Goal: Task Accomplishment & Management: Manage account settings

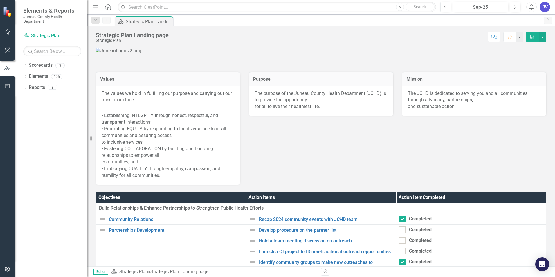
click at [29, 65] on link "Scorecards" at bounding box center [41, 65] width 24 height 7
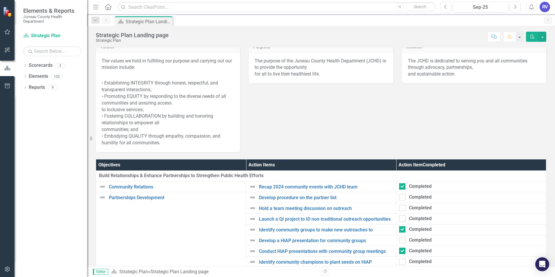
scroll to position [29, 0]
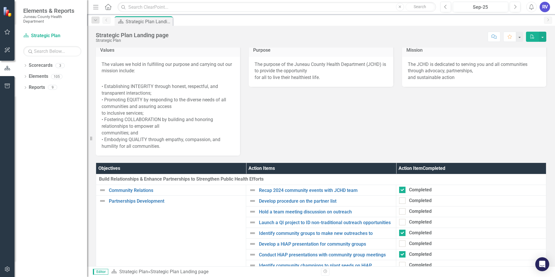
click at [41, 65] on link "Scorecards" at bounding box center [41, 65] width 24 height 7
click at [43, 78] on link "Elements" at bounding box center [38, 76] width 19 height 7
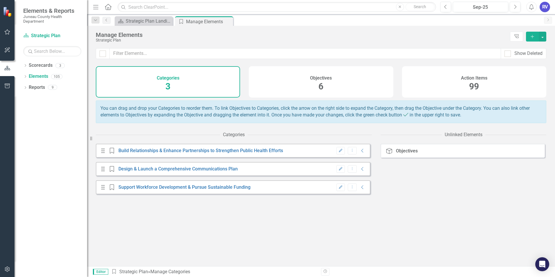
click at [0, 0] on icon at bounding box center [0, 0] width 0 height 0
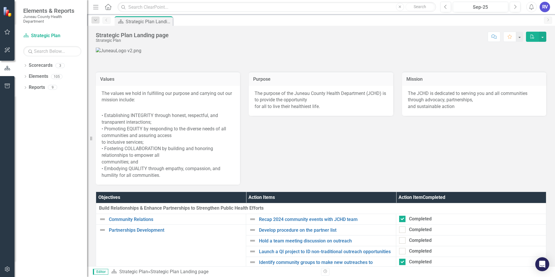
click at [25, 65] on icon "Dropdown" at bounding box center [25, 65] width 4 height 3
click at [47, 87] on link "Performance Management" at bounding box center [59, 87] width 55 height 7
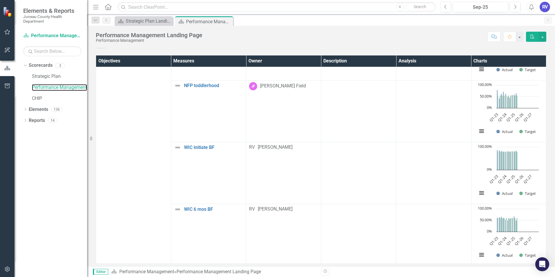
scroll to position [1278, 0]
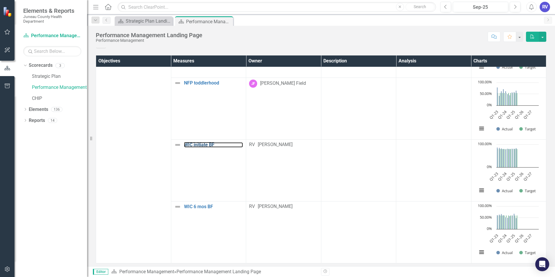
click at [202, 142] on link "WIC initiate BF" at bounding box center [213, 144] width 59 height 5
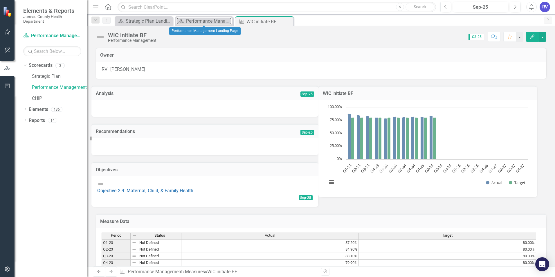
click at [212, 23] on div "Performance Management Landing Page" at bounding box center [209, 20] width 46 height 7
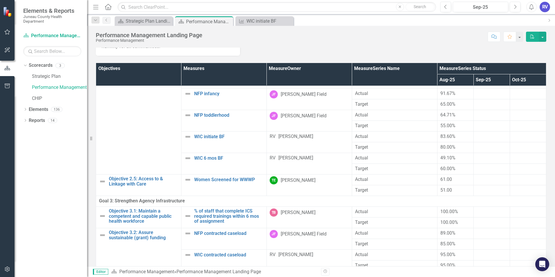
scroll to position [404, 0]
click at [194, 158] on link "WIC 6 mos BF" at bounding box center [228, 157] width 69 height 5
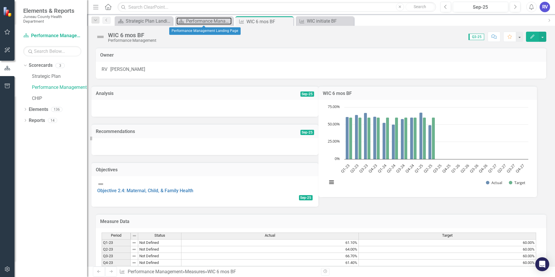
click at [212, 20] on div "Performance Management Landing Page" at bounding box center [209, 20] width 46 height 7
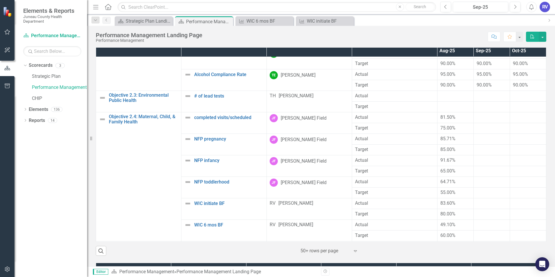
scroll to position [404, 0]
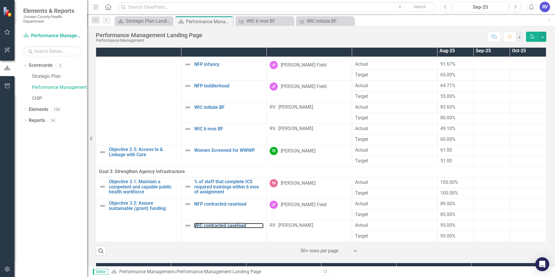
click at [221, 224] on link "WIC contracted caseload" at bounding box center [228, 225] width 69 height 5
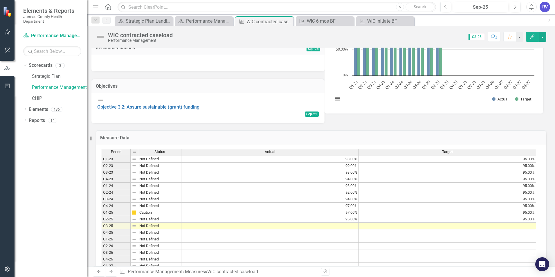
scroll to position [118, 0]
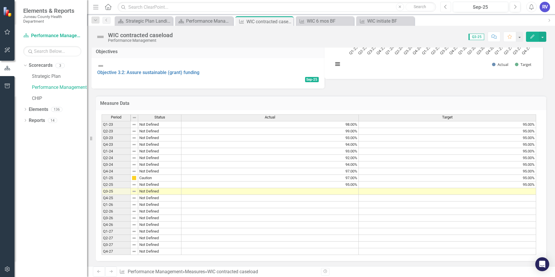
click at [446, 8] on icon "button" at bounding box center [445, 7] width 2 height 4
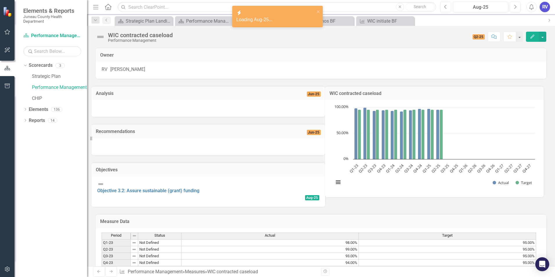
click at [446, 8] on icon "button" at bounding box center [445, 7] width 2 height 4
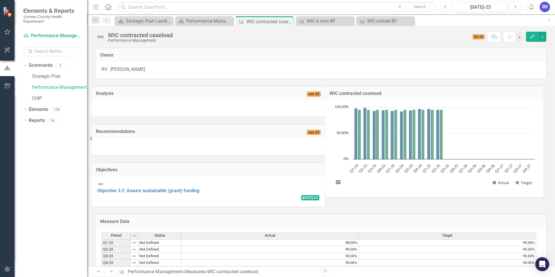
click at [446, 10] on button "Previous" at bounding box center [446, 7] width 11 height 10
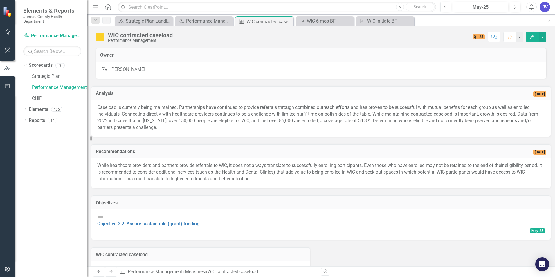
click at [531, 37] on icon "Edit" at bounding box center [532, 37] width 5 height 4
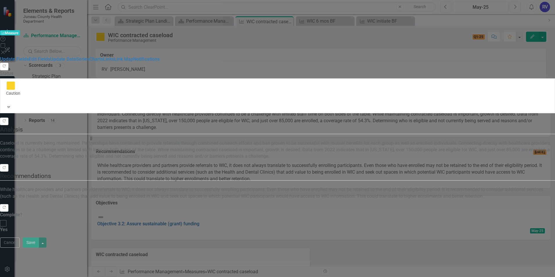
checkbox input "true"
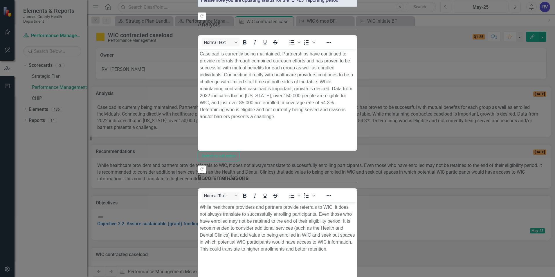
drag, startPoint x: 531, startPoint y: 272, endPoint x: 357, endPoint y: 13, distance: 312.0
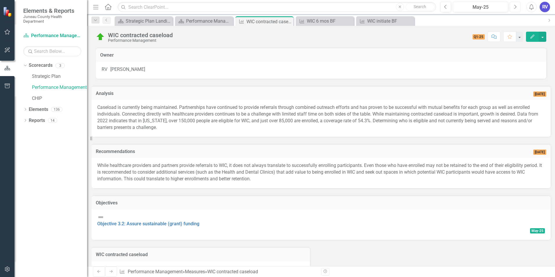
click at [517, 10] on button "Next" at bounding box center [515, 7] width 11 height 10
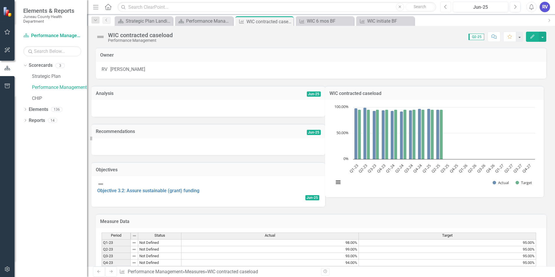
click at [447, 8] on icon "Previous" at bounding box center [445, 6] width 3 height 5
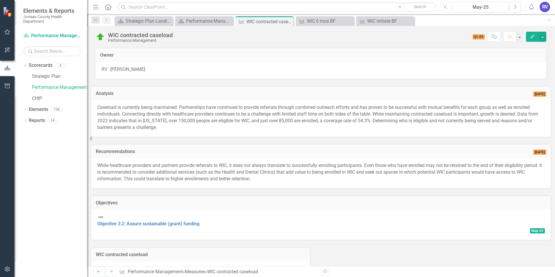
click at [447, 8] on icon "Previous" at bounding box center [445, 6] width 3 height 5
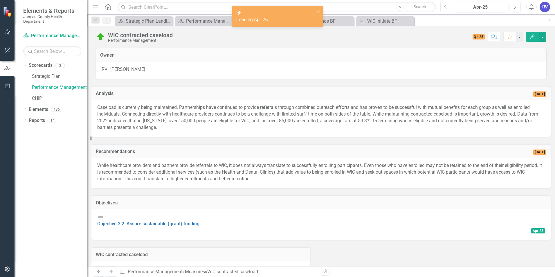
click at [447, 8] on icon "Previous" at bounding box center [445, 6] width 3 height 5
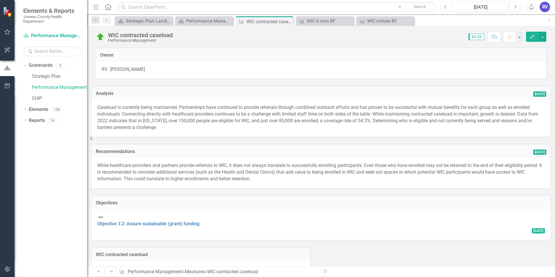
click at [447, 9] on icon "Previous" at bounding box center [445, 6] width 3 height 5
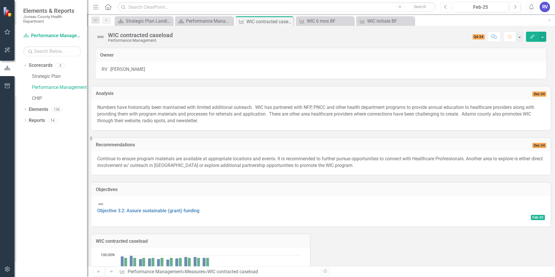
click at [446, 9] on icon "Previous" at bounding box center [445, 6] width 3 height 5
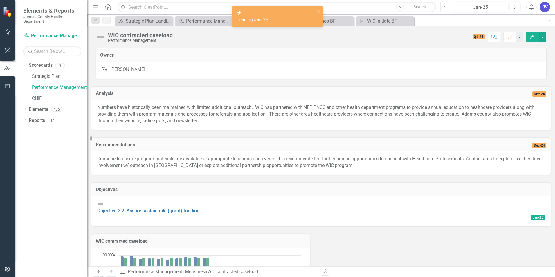
click at [444, 10] on button "Previous" at bounding box center [446, 7] width 11 height 10
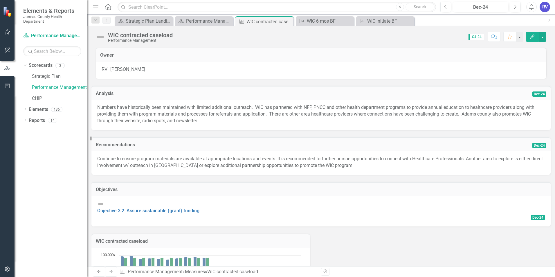
click at [535, 37] on icon "Edit" at bounding box center [532, 37] width 5 height 4
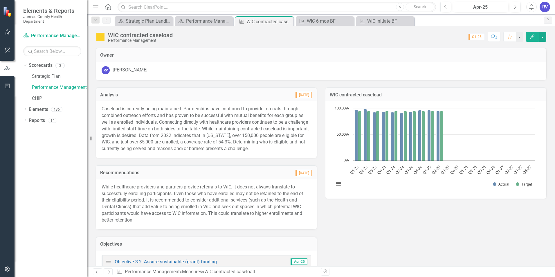
click at [445, 6] on icon "Previous" at bounding box center [445, 6] width 3 height 5
click at [478, 38] on span "Q1-25" at bounding box center [477, 37] width 16 height 6
click at [516, 8] on icon "Next" at bounding box center [515, 6] width 3 height 5
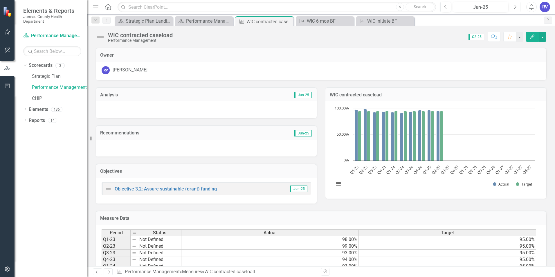
click at [515, 7] on icon "Next" at bounding box center [515, 6] width 3 height 5
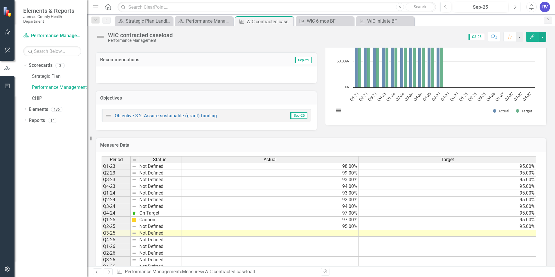
scroll to position [87, 0]
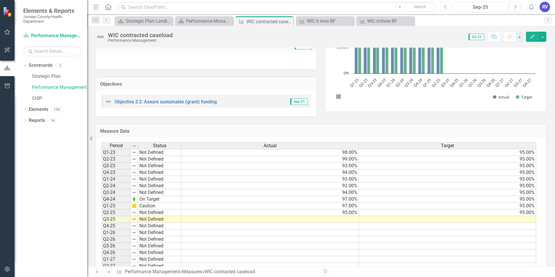
click at [447, 10] on button "Previous" at bounding box center [446, 7] width 11 height 10
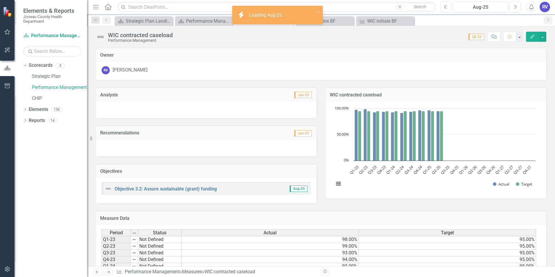
click at [447, 10] on button "Previous" at bounding box center [446, 7] width 11 height 10
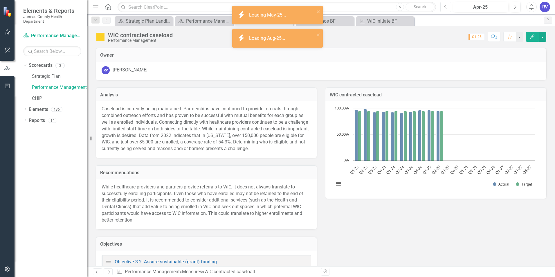
click at [447, 10] on button "Previous" at bounding box center [446, 7] width 11 height 10
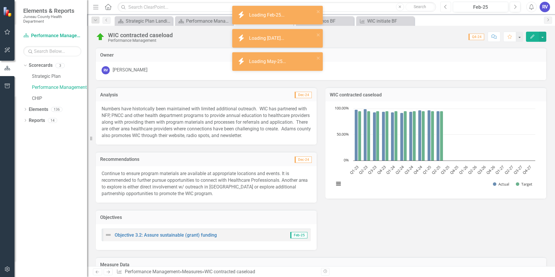
click at [447, 10] on button "Previous" at bounding box center [446, 7] width 11 height 10
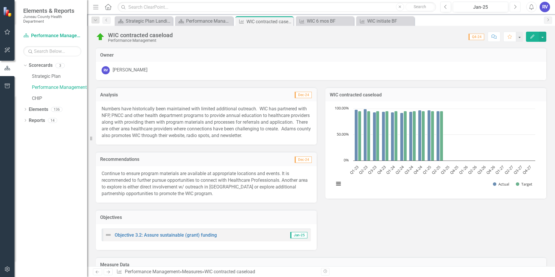
click at [514, 9] on icon "Next" at bounding box center [515, 6] width 3 height 5
